Goal: Find specific page/section: Find specific page/section

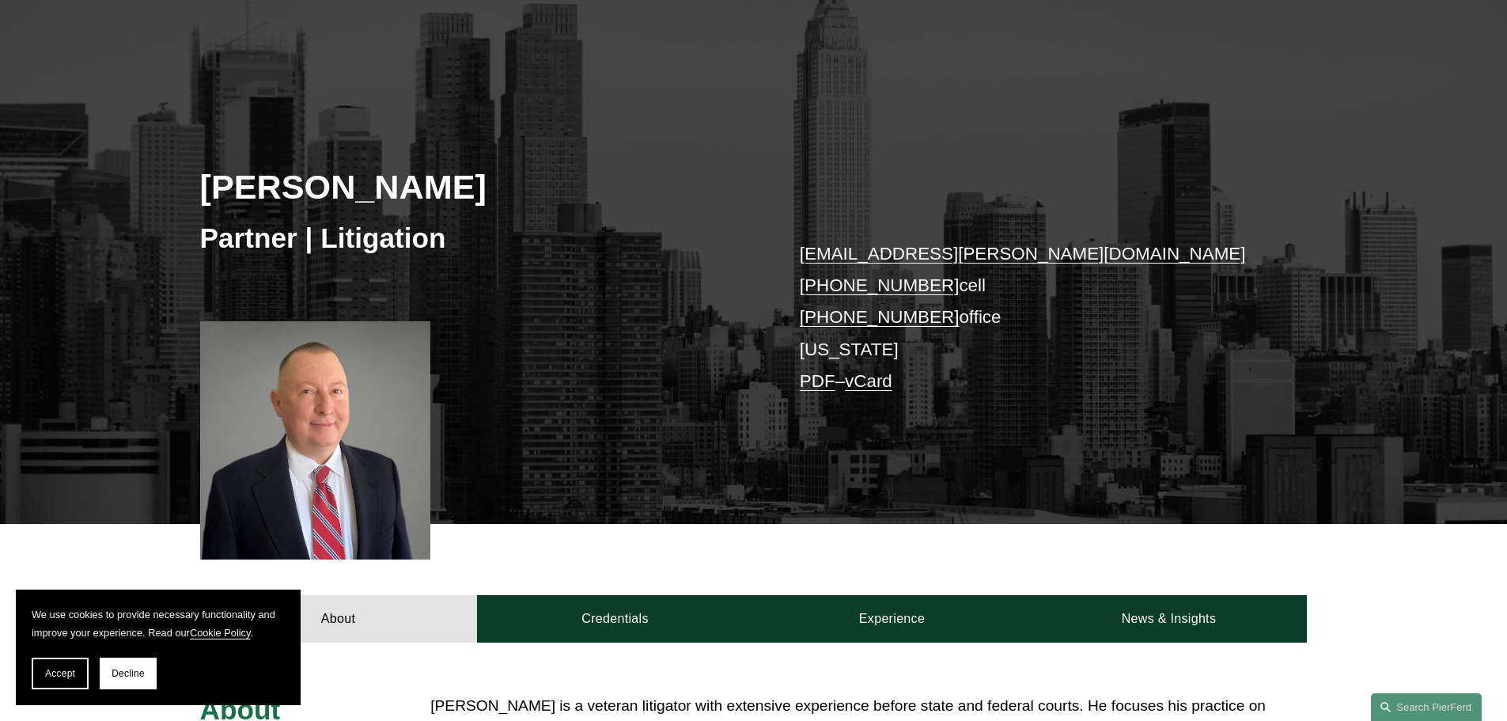
scroll to position [237, 0]
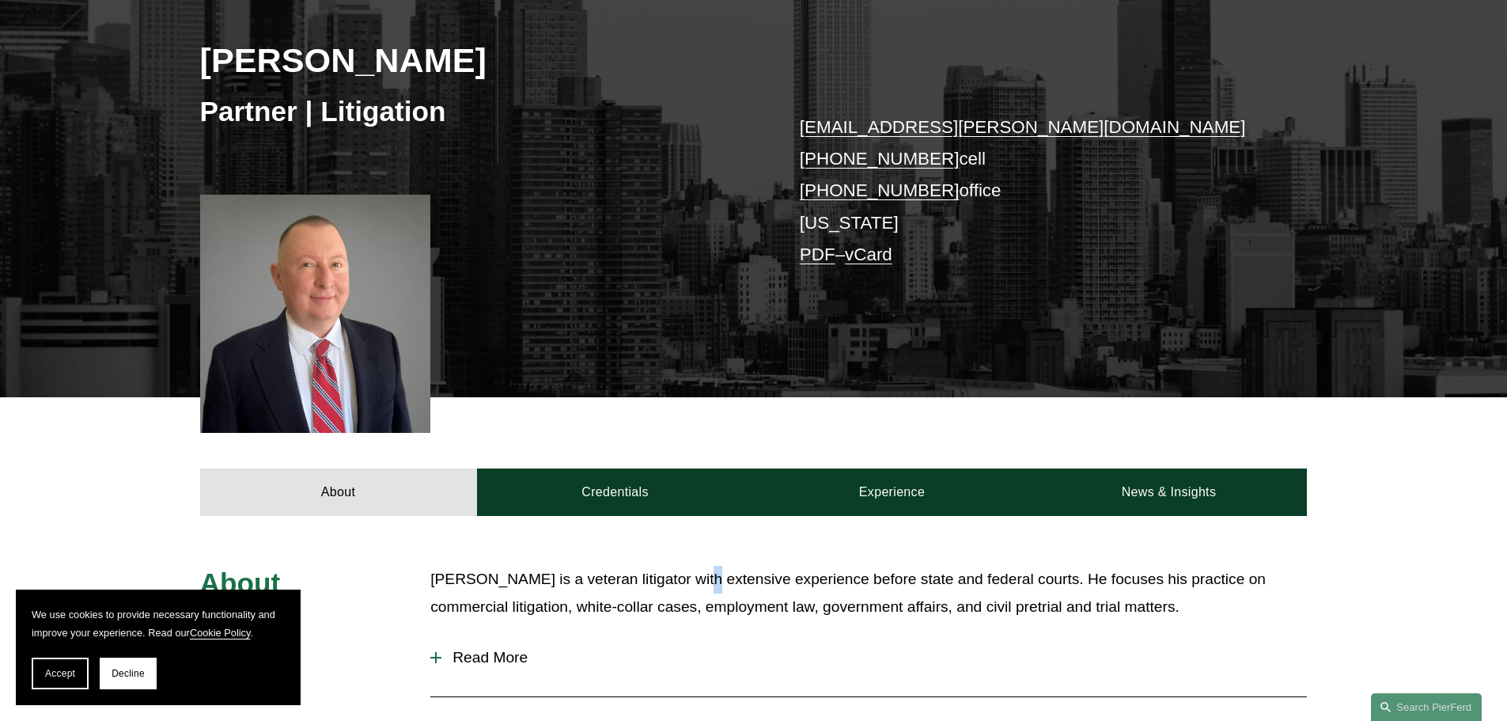
drag, startPoint x: 688, startPoint y: 523, endPoint x: 635, endPoint y: 518, distance: 53.2
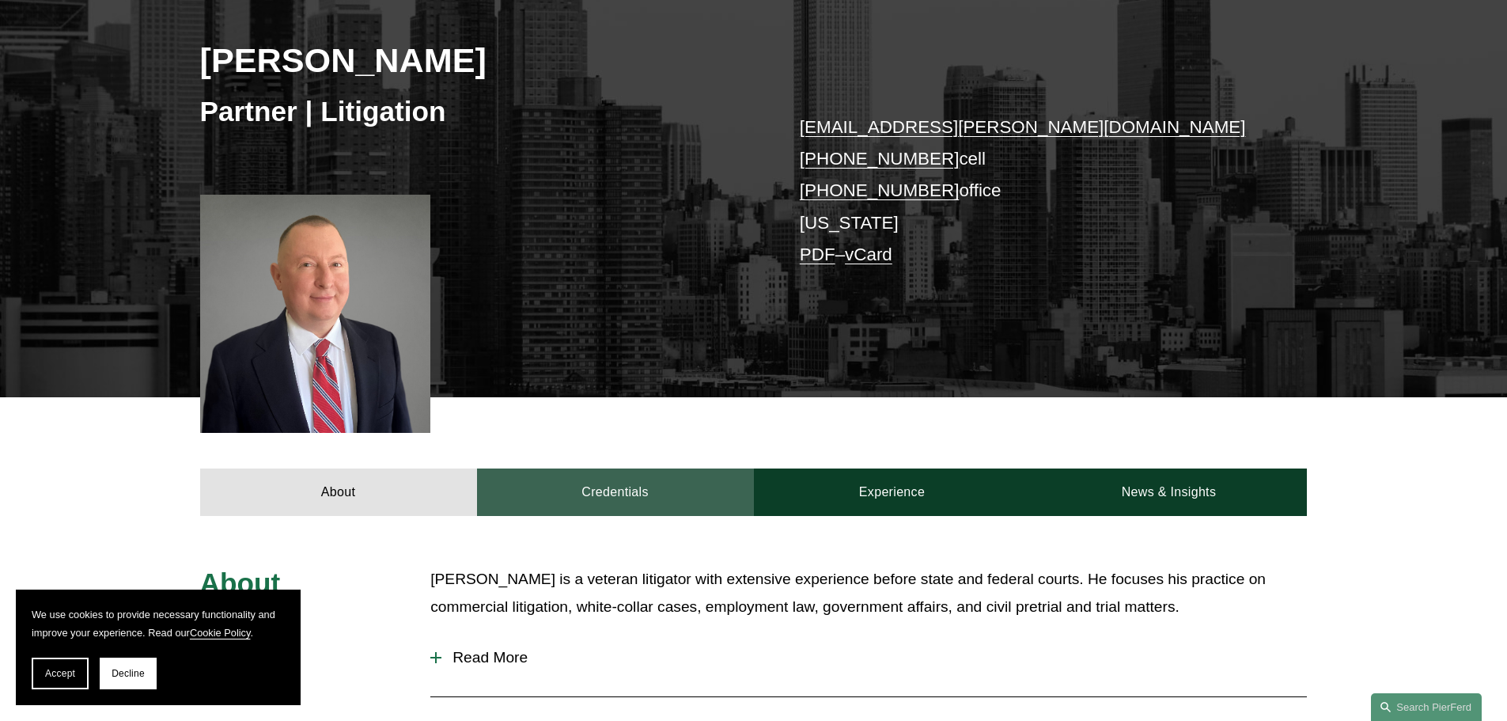
click at [630, 494] on link "Credentials" at bounding box center [615, 491] width 277 height 47
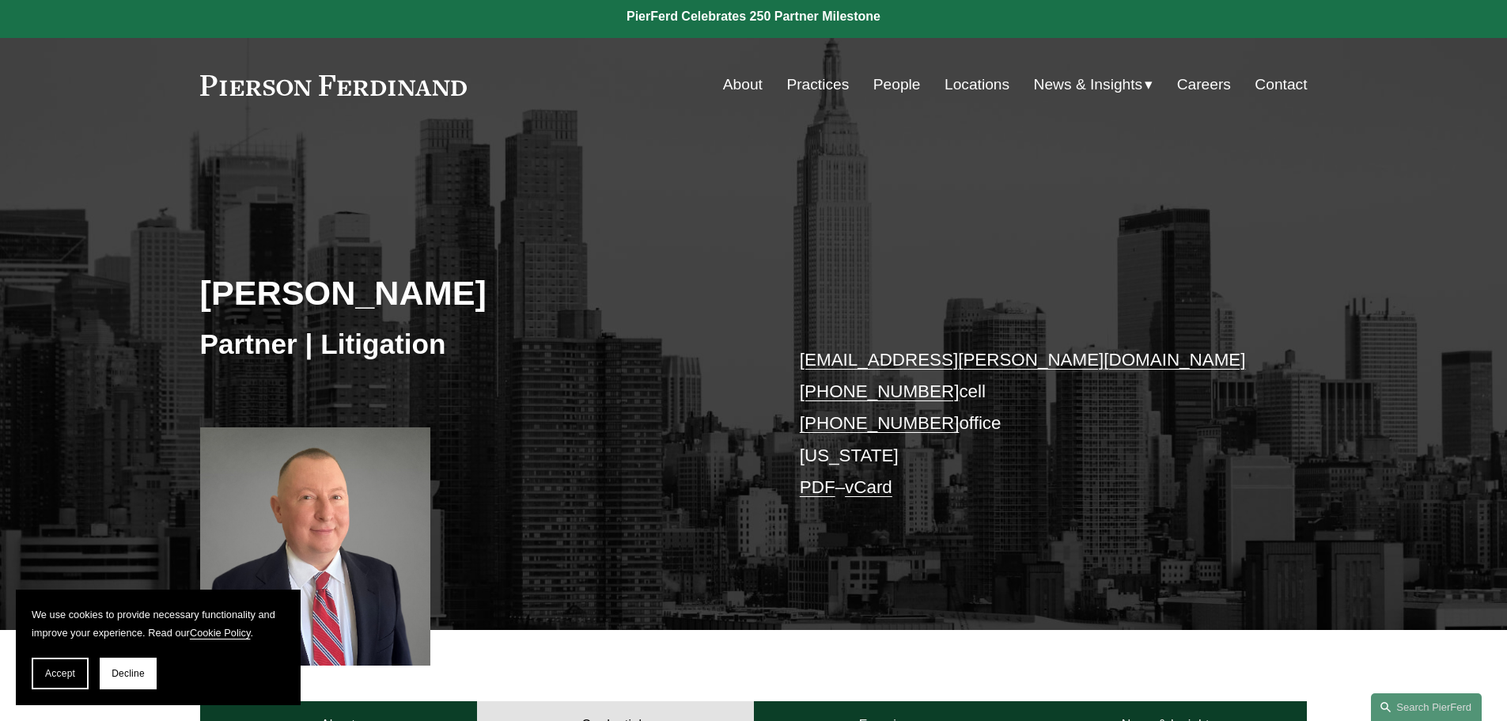
scroll to position [0, 0]
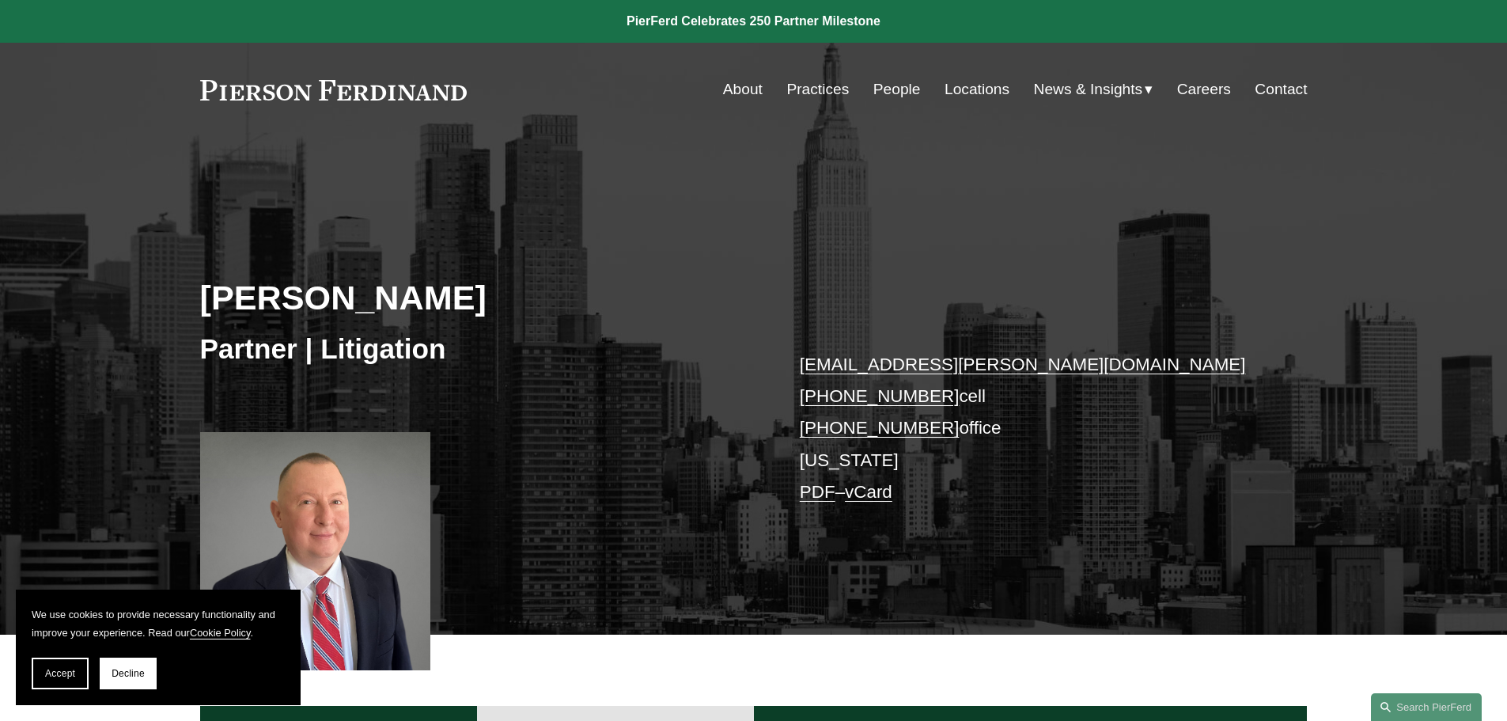
click at [857, 21] on link at bounding box center [753, 21] width 1507 height 43
